Goal: Navigation & Orientation: Understand site structure

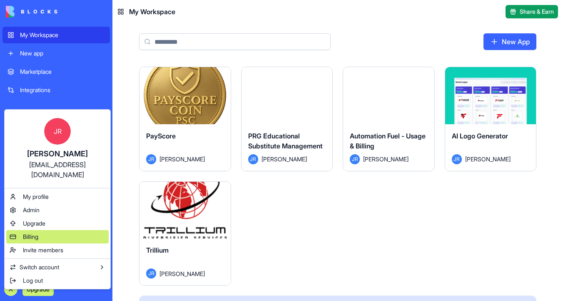
click at [85, 230] on div "Billing" at bounding box center [57, 236] width 102 height 13
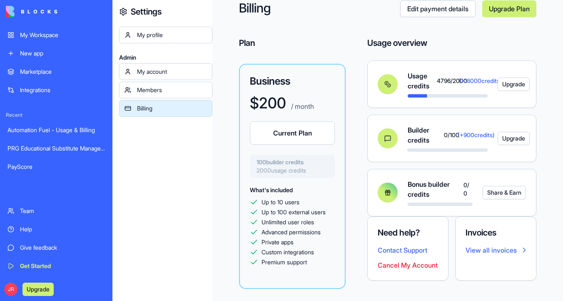
scroll to position [32, 0]
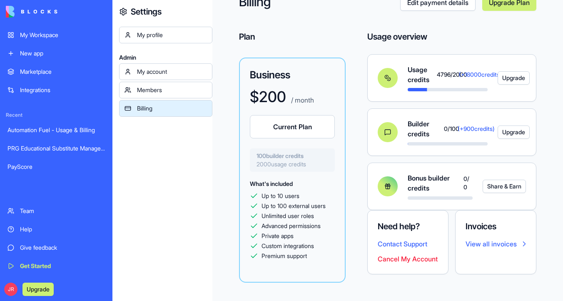
click at [72, 32] on div "My Workspace" at bounding box center [62, 35] width 85 height 8
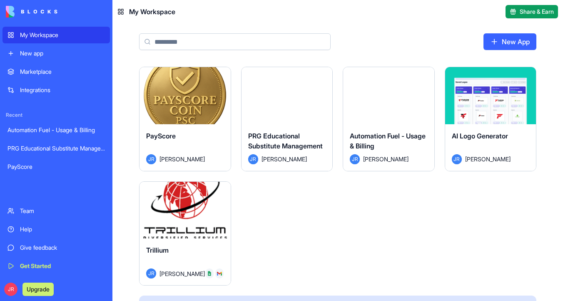
click at [200, 98] on button "Launch" at bounding box center [185, 95] width 62 height 17
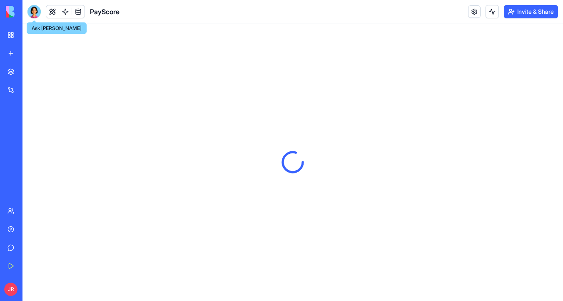
click at [32, 12] on div at bounding box center [33, 11] width 13 height 13
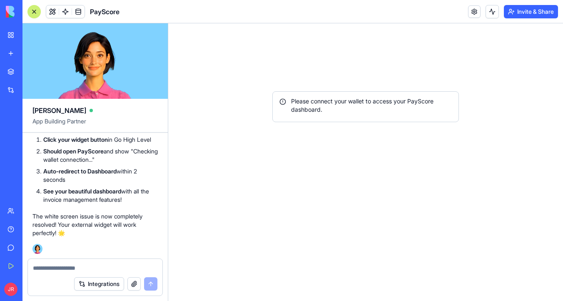
scroll to position [26455, 0]
click at [15, 13] on img at bounding box center [32, 12] width 52 height 12
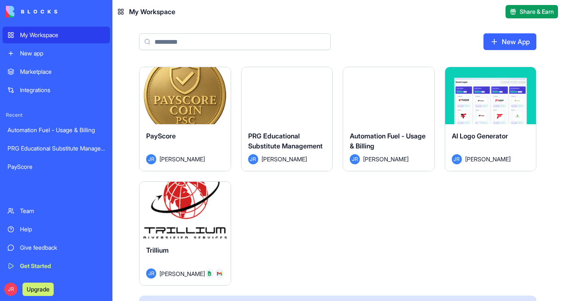
click at [281, 95] on button "Launch" at bounding box center [287, 95] width 62 height 17
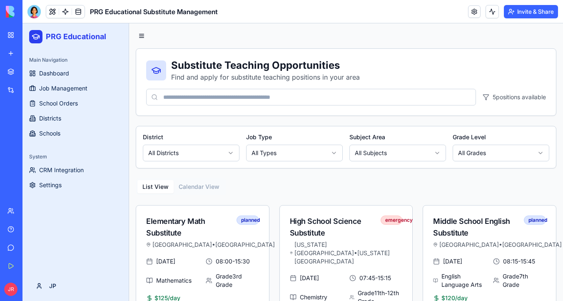
click at [77, 18] on div at bounding box center [65, 11] width 39 height 13
click at [79, 13] on link at bounding box center [78, 11] width 12 height 12
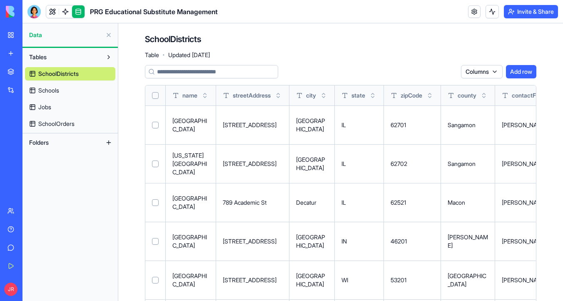
click at [157, 93] on button "Select all" at bounding box center [155, 95] width 7 height 7
click at [89, 88] on link "Schools" at bounding box center [70, 90] width 90 height 13
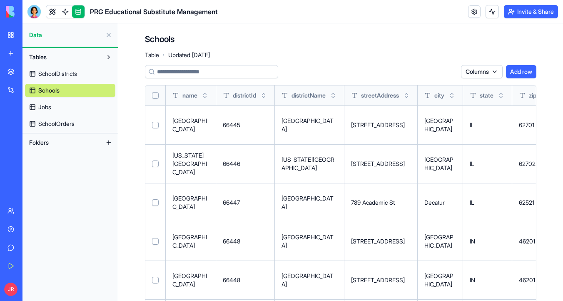
click at [157, 93] on button "Select all" at bounding box center [155, 95] width 7 height 7
click at [76, 107] on link "Jobs" at bounding box center [70, 106] width 90 height 13
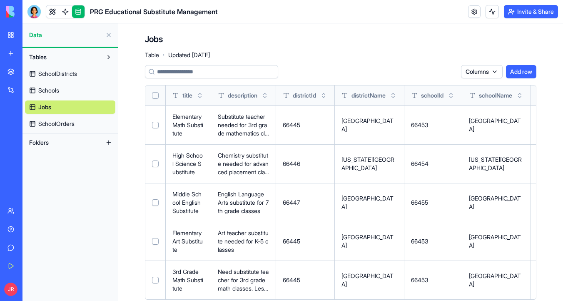
click at [154, 96] on button "Select all" at bounding box center [155, 95] width 7 height 7
click at [90, 119] on link "SchoolOrders" at bounding box center [70, 123] width 90 height 13
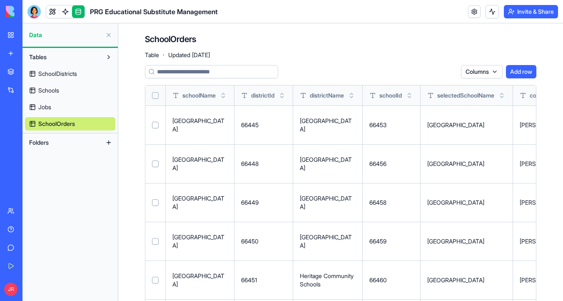
click at [156, 95] on button "Select all" at bounding box center [155, 95] width 7 height 7
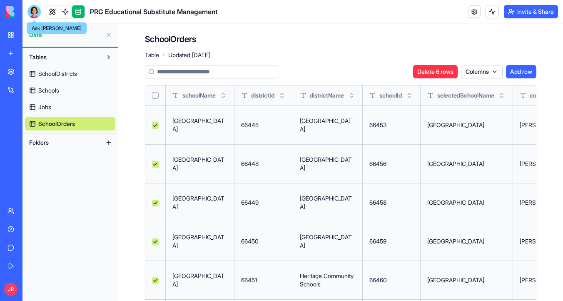
click at [35, 11] on div at bounding box center [33, 11] width 13 height 13
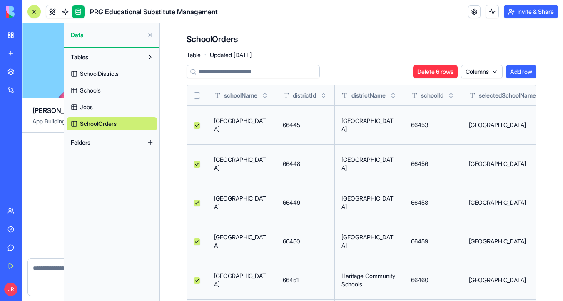
scroll to position [41111, 0]
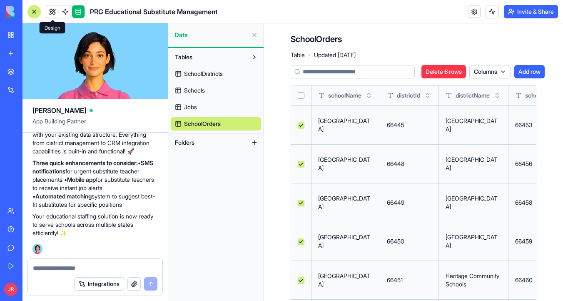
click at [48, 5] on div at bounding box center [65, 11] width 39 height 13
click at [52, 11] on link at bounding box center [52, 11] width 12 height 12
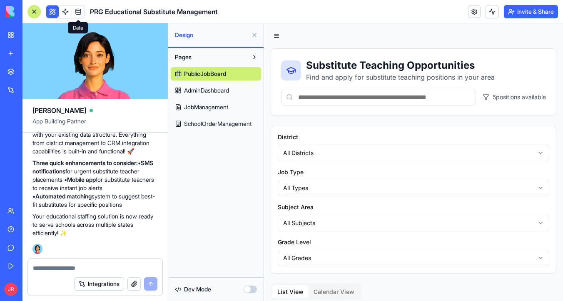
click at [84, 13] on link at bounding box center [78, 11] width 12 height 12
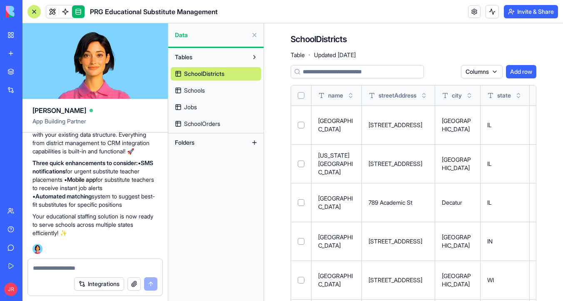
click at [302, 93] on button "Select all" at bounding box center [301, 95] width 7 height 7
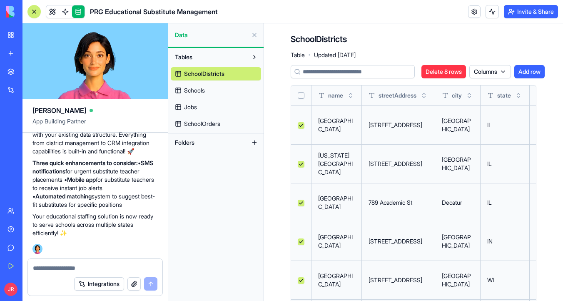
click at [202, 85] on link "Schools" at bounding box center [216, 90] width 90 height 13
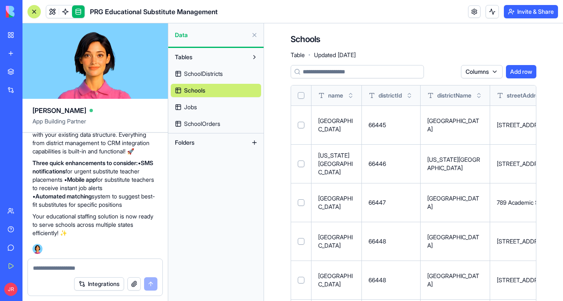
click at [304, 97] on button "Select all" at bounding box center [301, 95] width 7 height 7
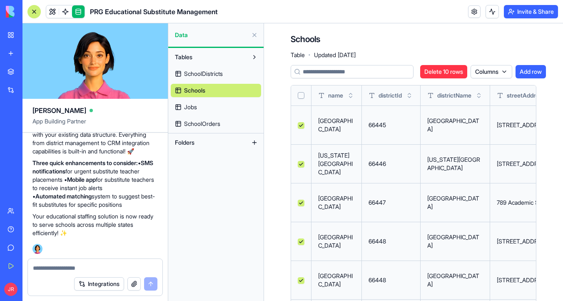
click at [213, 112] on link "Jobs" at bounding box center [216, 106] width 90 height 13
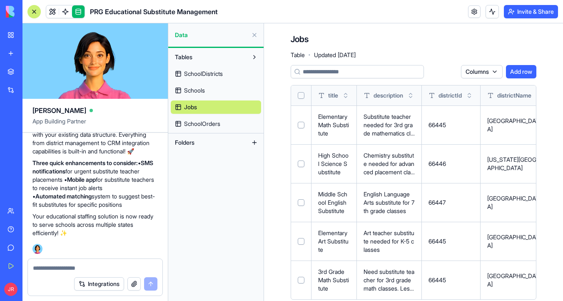
click at [302, 94] on button "Select all" at bounding box center [301, 95] width 7 height 7
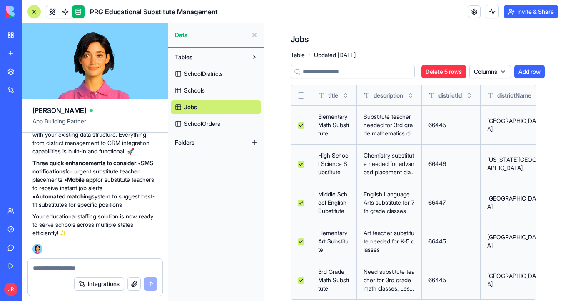
click at [195, 124] on span "SchoolOrders" at bounding box center [202, 123] width 36 height 8
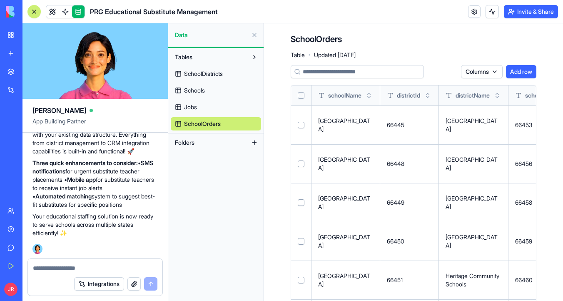
click at [302, 97] on button "Select all" at bounding box center [301, 95] width 7 height 7
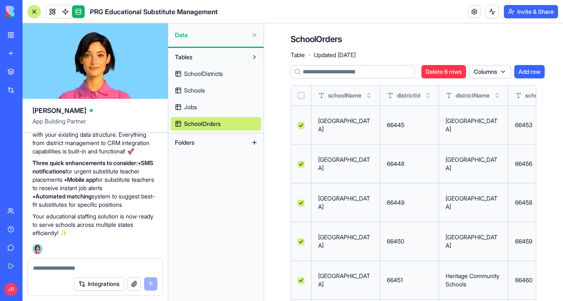
click at [34, 12] on div at bounding box center [34, 11] width 7 height 7
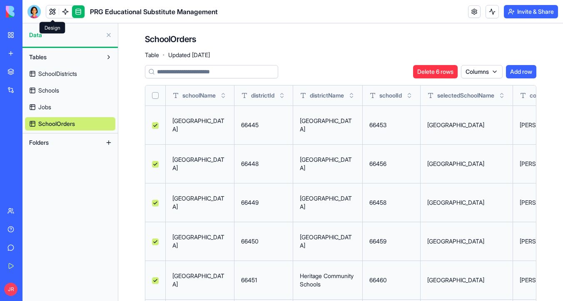
click at [52, 12] on link at bounding box center [52, 11] width 12 height 12
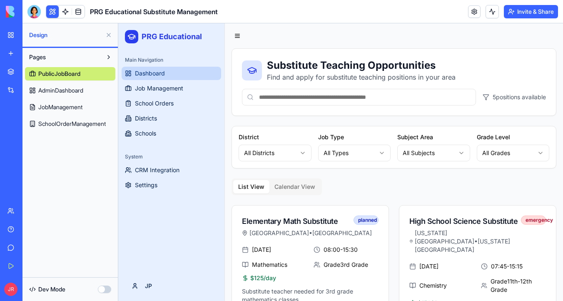
click at [134, 75] on link "Dashboard" at bounding box center [172, 73] width 100 height 13
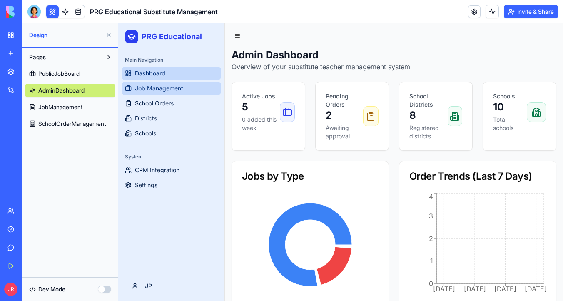
click at [137, 92] on link "Job Management" at bounding box center [172, 88] width 100 height 13
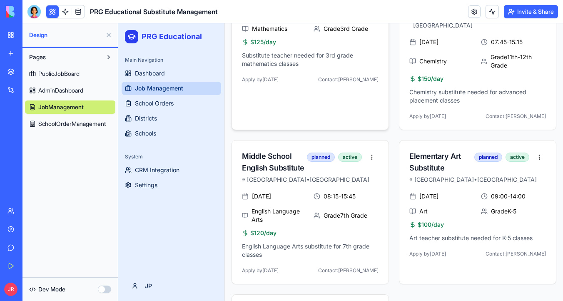
scroll to position [409, 0]
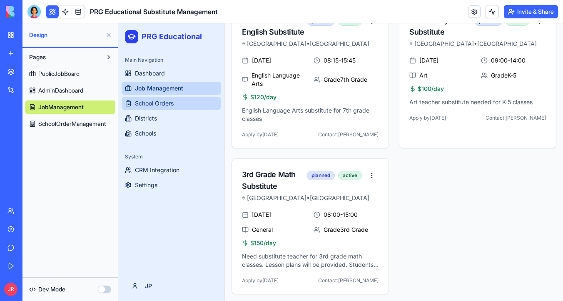
click at [164, 103] on span "School Orders" at bounding box center [154, 103] width 39 height 8
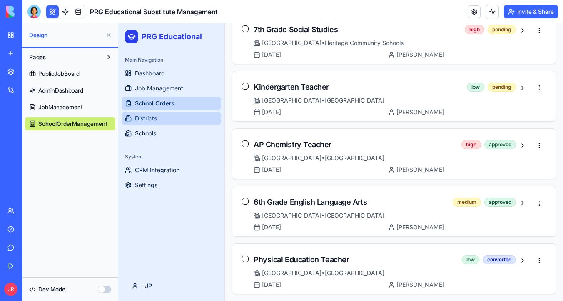
click at [163, 119] on button "Districts" at bounding box center [172, 118] width 100 height 13
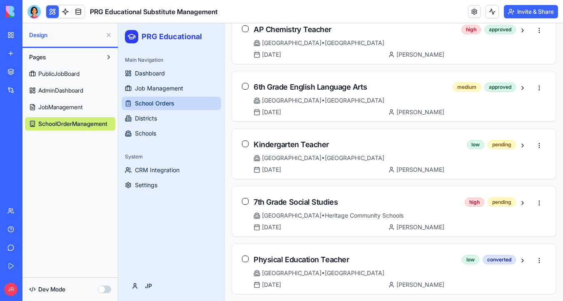
click at [12, 9] on img at bounding box center [32, 12] width 52 height 12
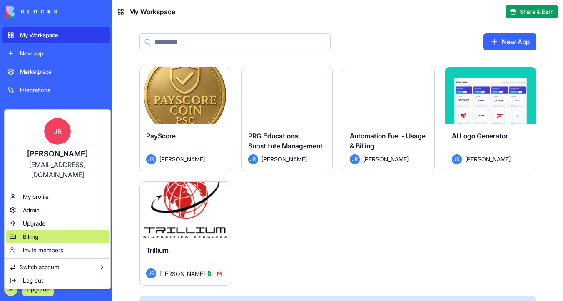
click at [92, 230] on div "Billing" at bounding box center [57, 236] width 102 height 13
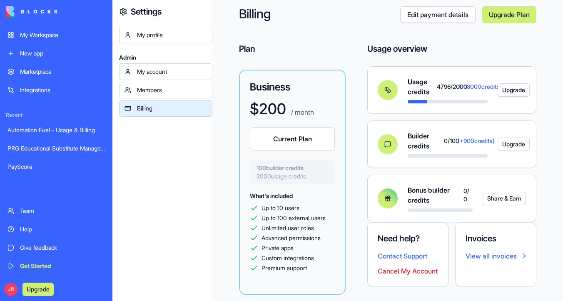
scroll to position [32, 0]
